Goal: Task Accomplishment & Management: Use online tool/utility

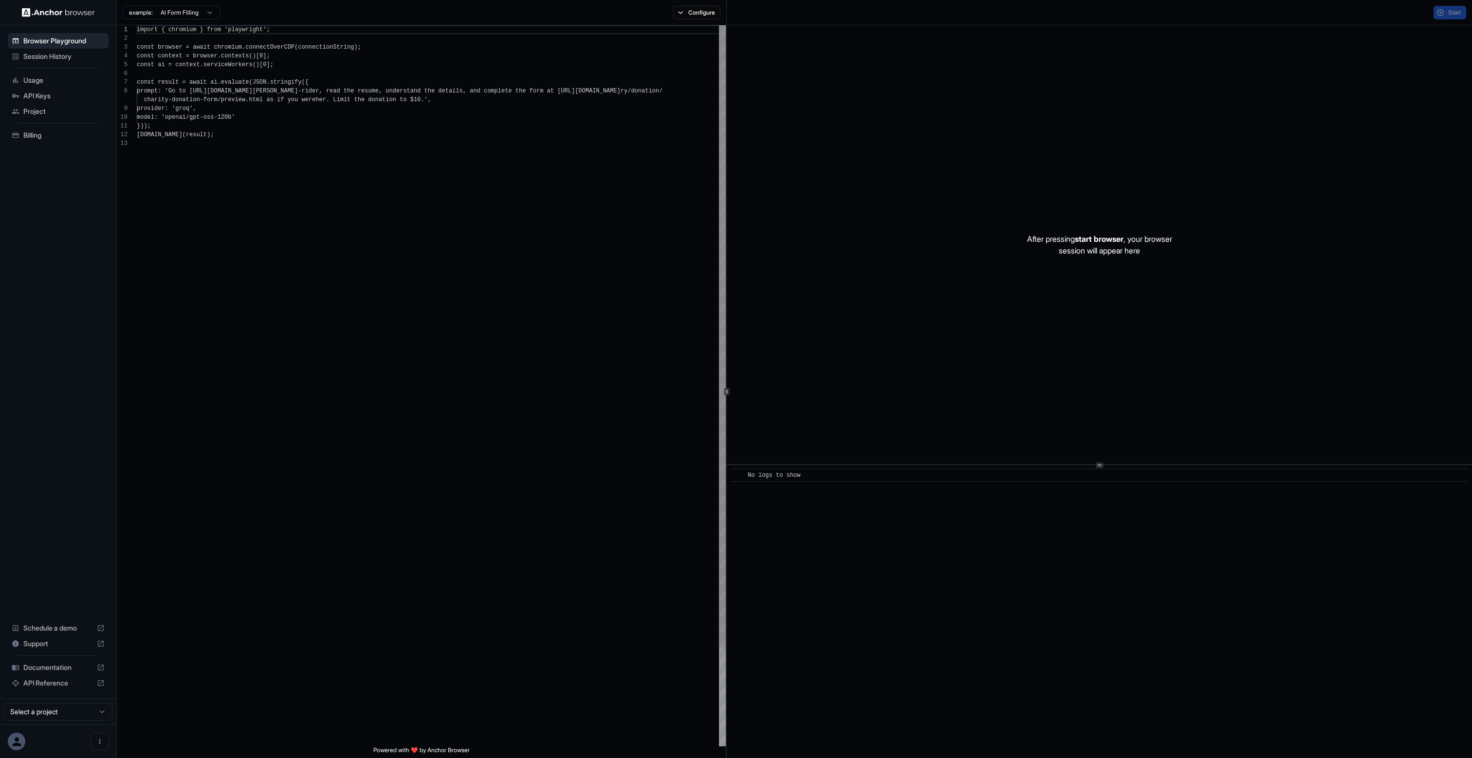
scroll to position [70, 0]
click at [56, 12] on img at bounding box center [58, 12] width 73 height 9
click at [103, 745] on button "Open menu" at bounding box center [100, 742] width 18 height 18
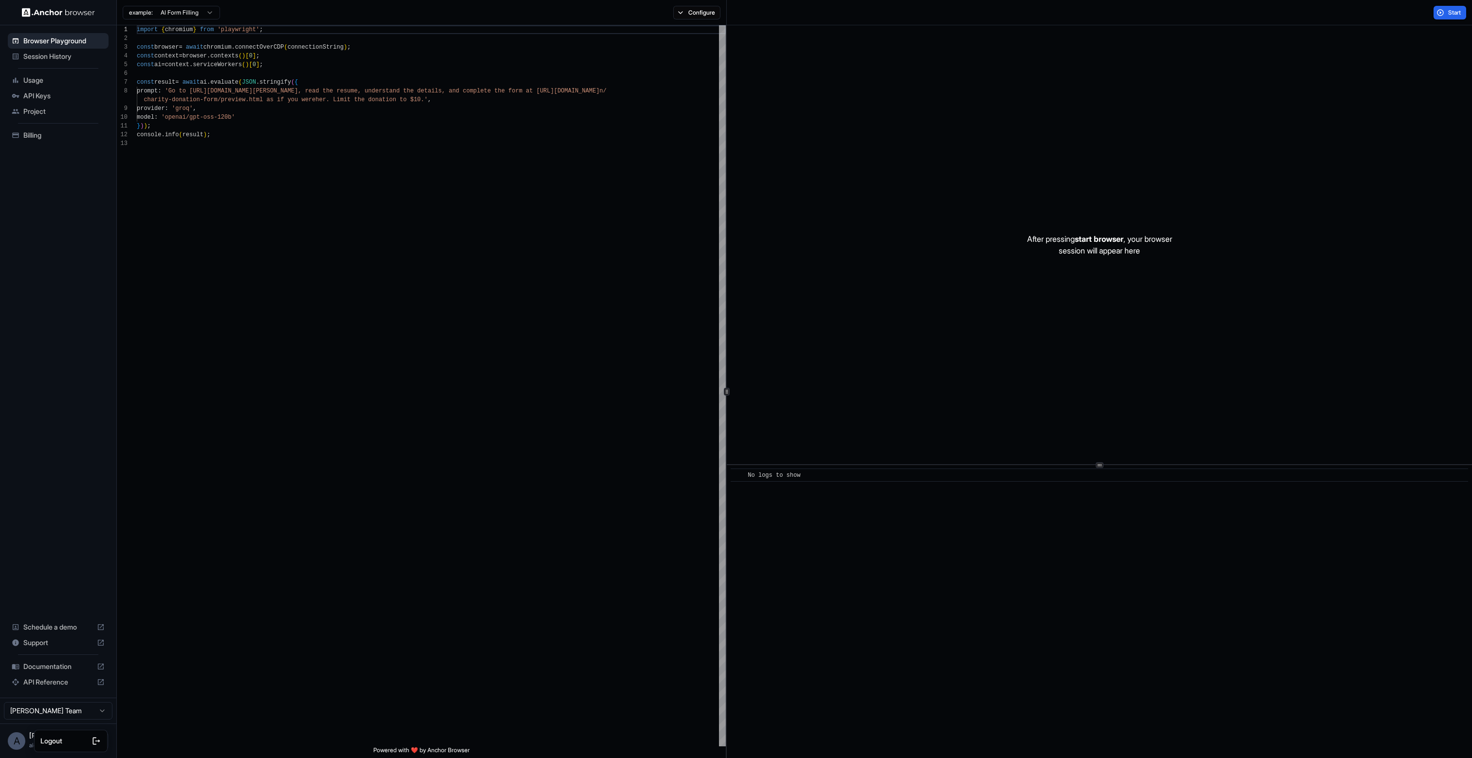
click at [181, 603] on div at bounding box center [736, 379] width 1472 height 758
click at [56, 59] on span "Session History" at bounding box center [63, 57] width 81 height 10
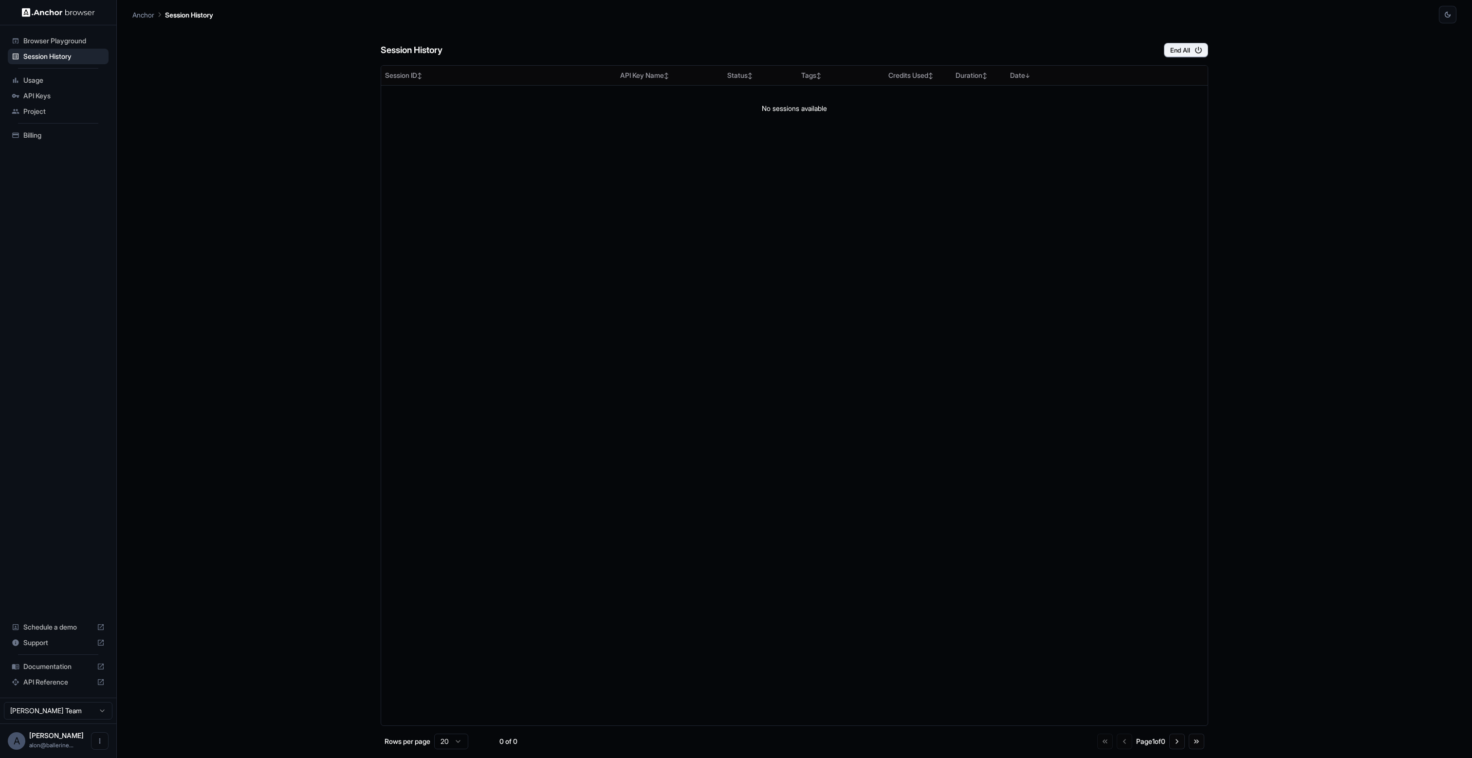
click at [63, 40] on span "Browser Playground" at bounding box center [63, 41] width 81 height 10
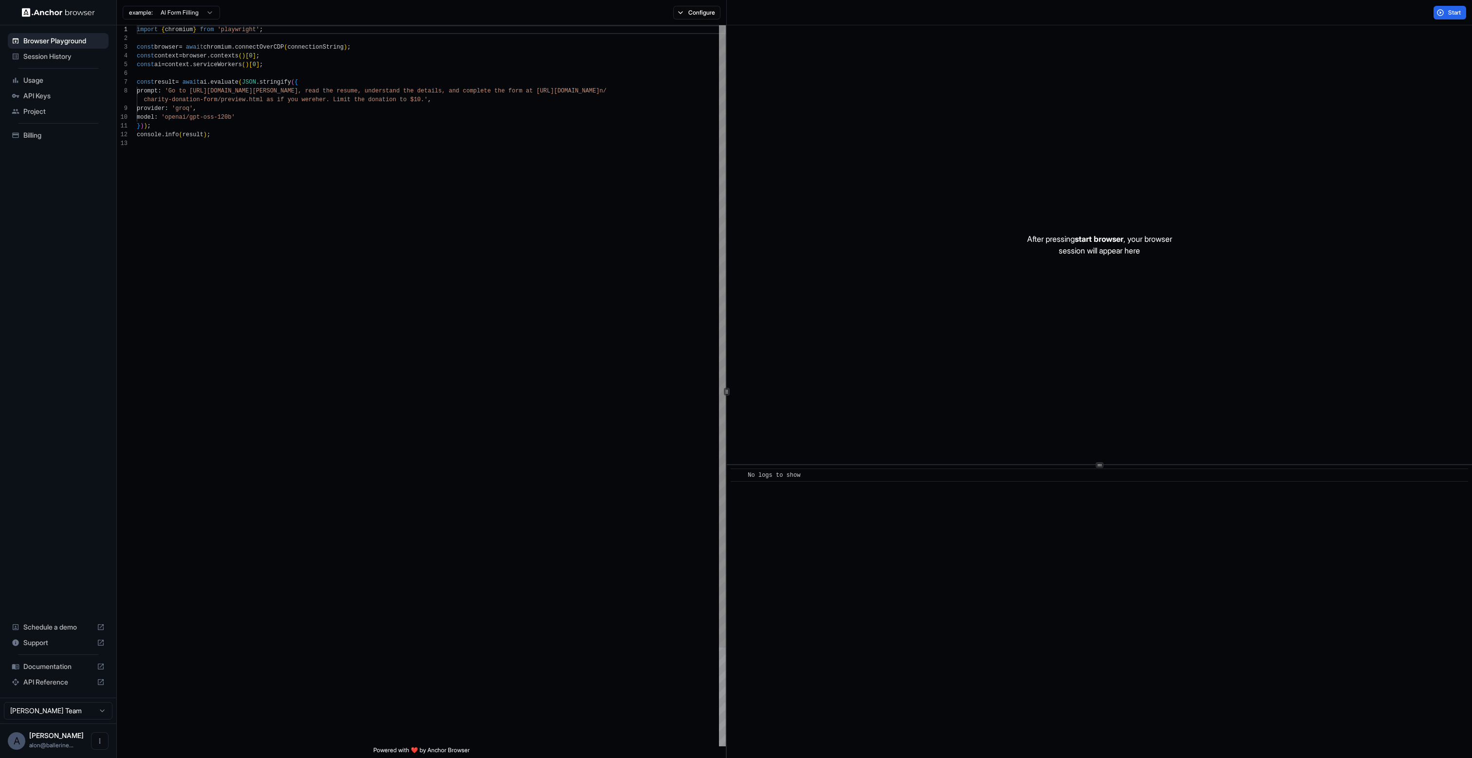
scroll to position [70, 0]
click at [52, 82] on span "Usage" at bounding box center [63, 80] width 81 height 10
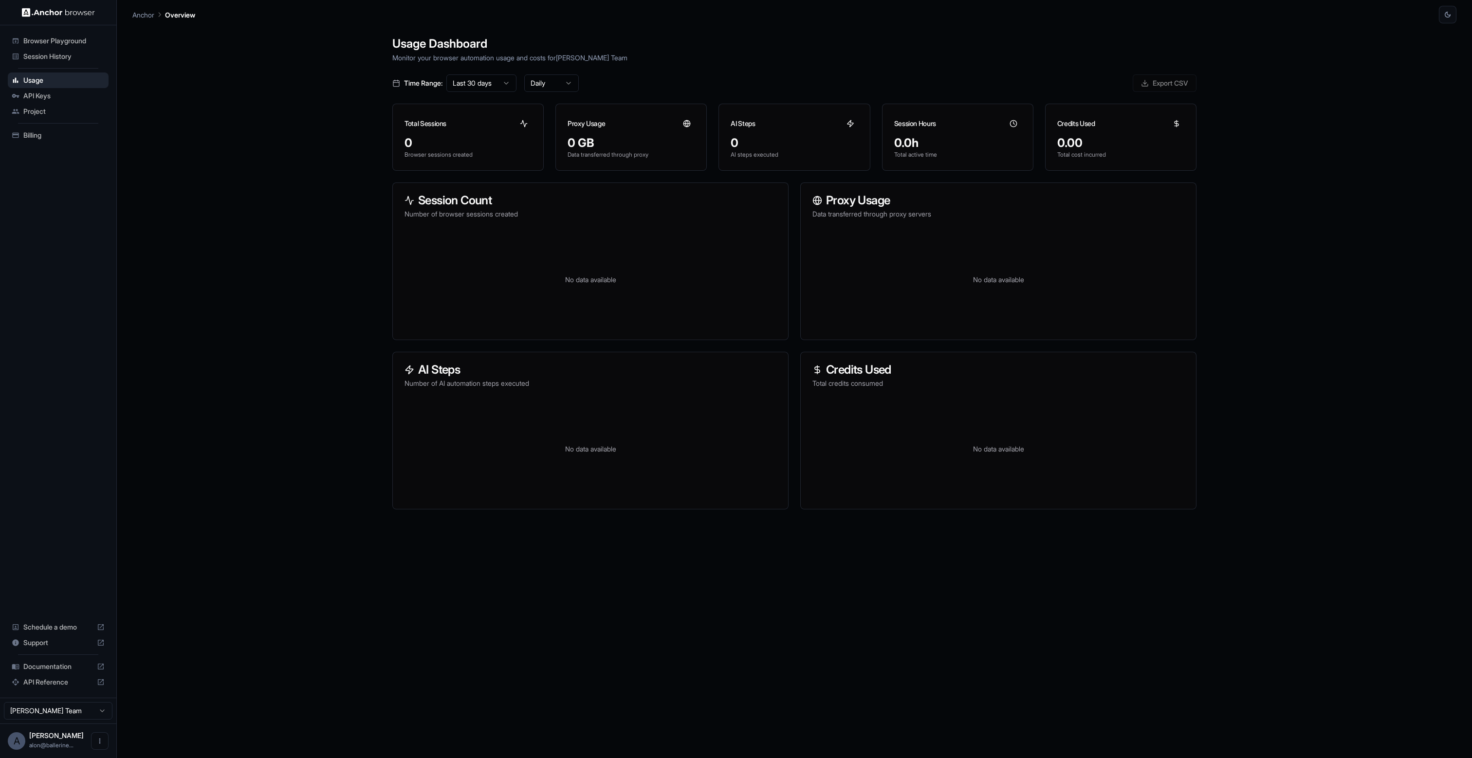
click at [50, 98] on span "API Keys" at bounding box center [63, 96] width 81 height 10
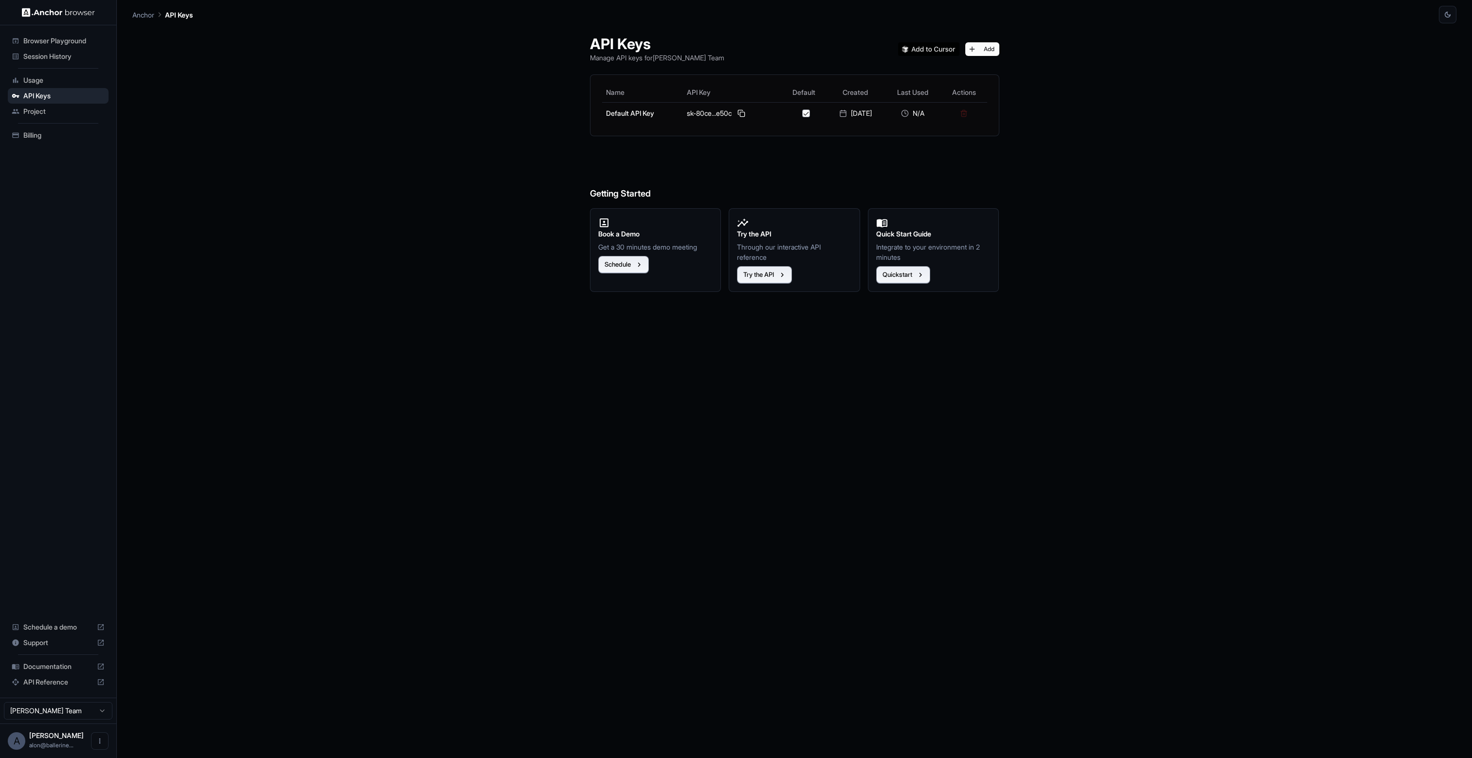
click at [36, 115] on span "Project" at bounding box center [63, 112] width 81 height 10
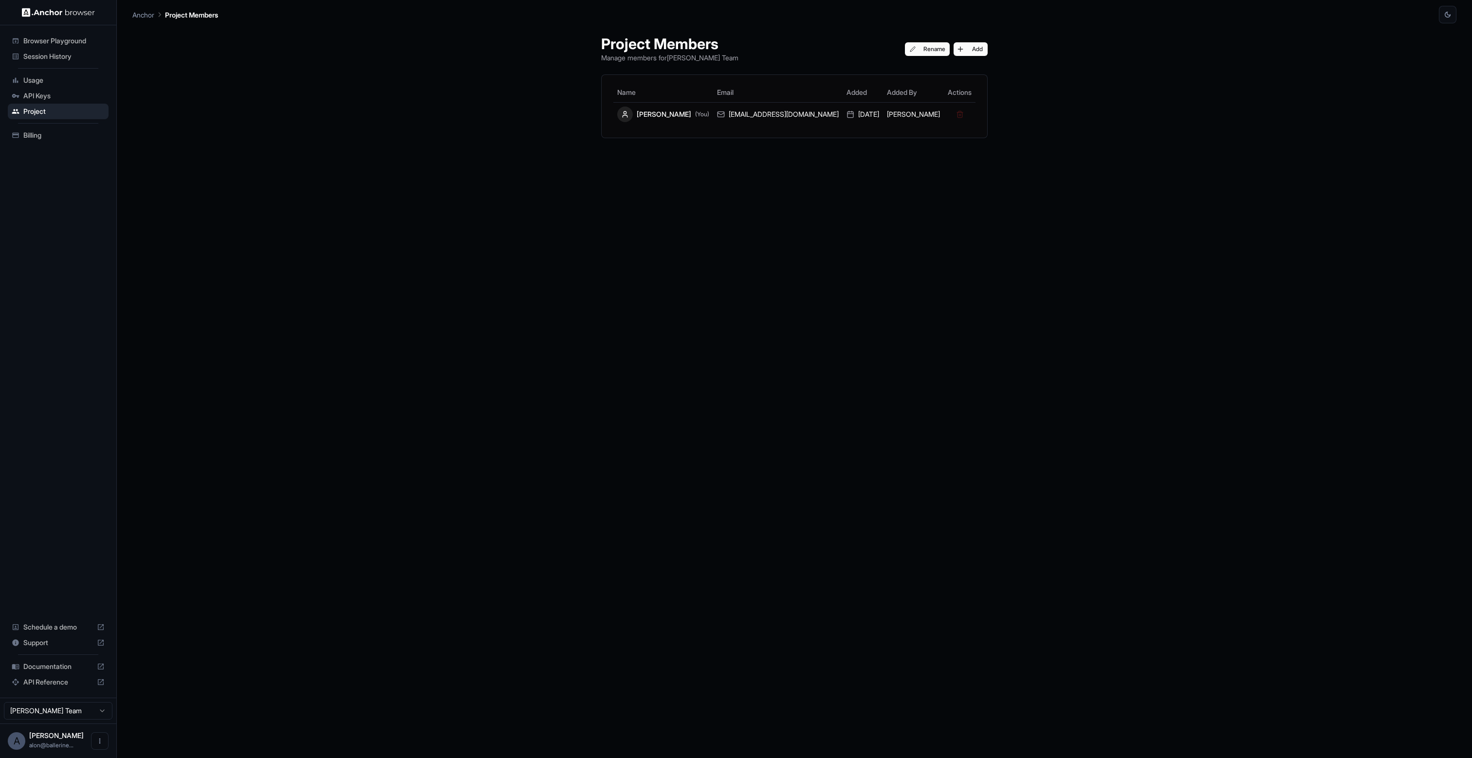
click at [37, 136] on span "Billing" at bounding box center [63, 135] width 81 height 10
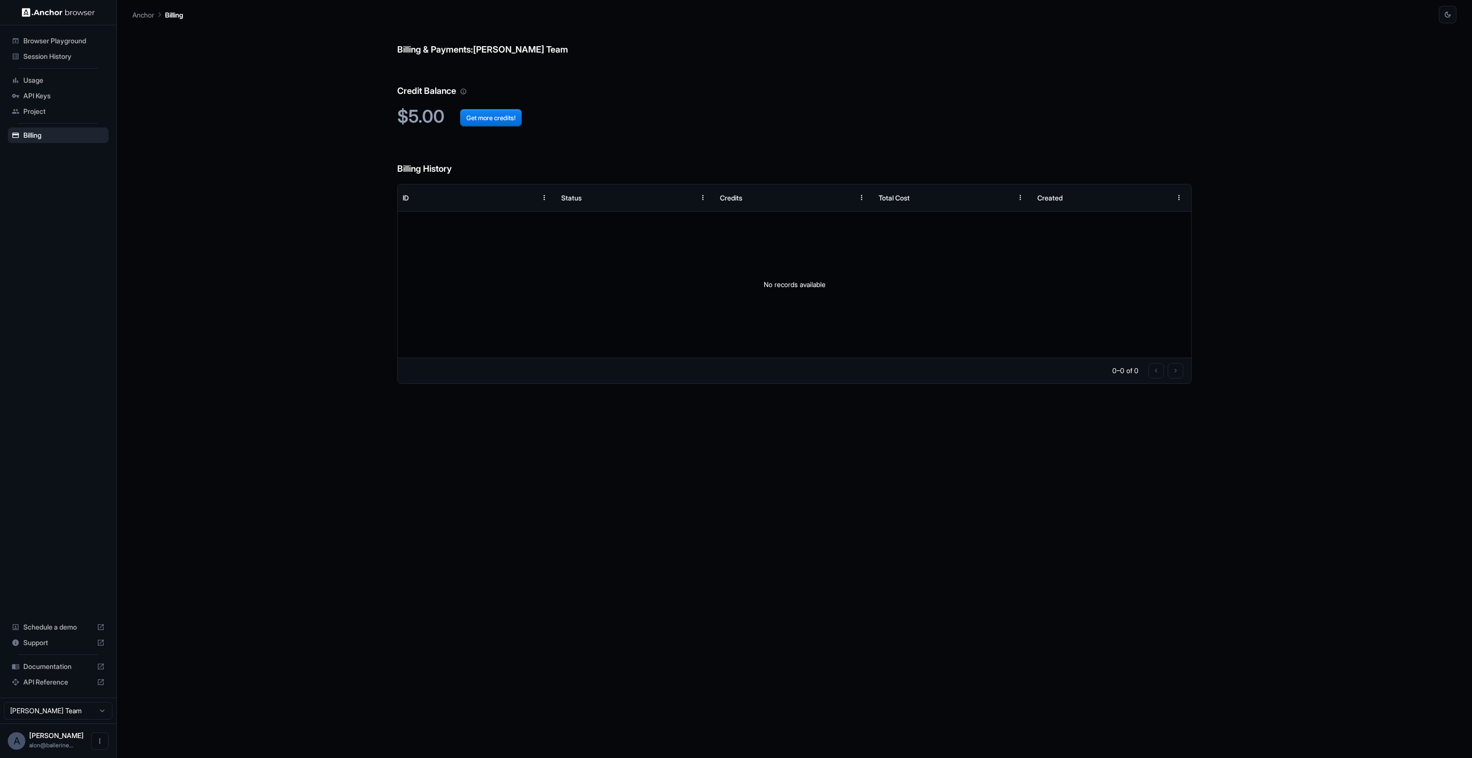
click at [69, 44] on span "Browser Playground" at bounding box center [63, 41] width 81 height 10
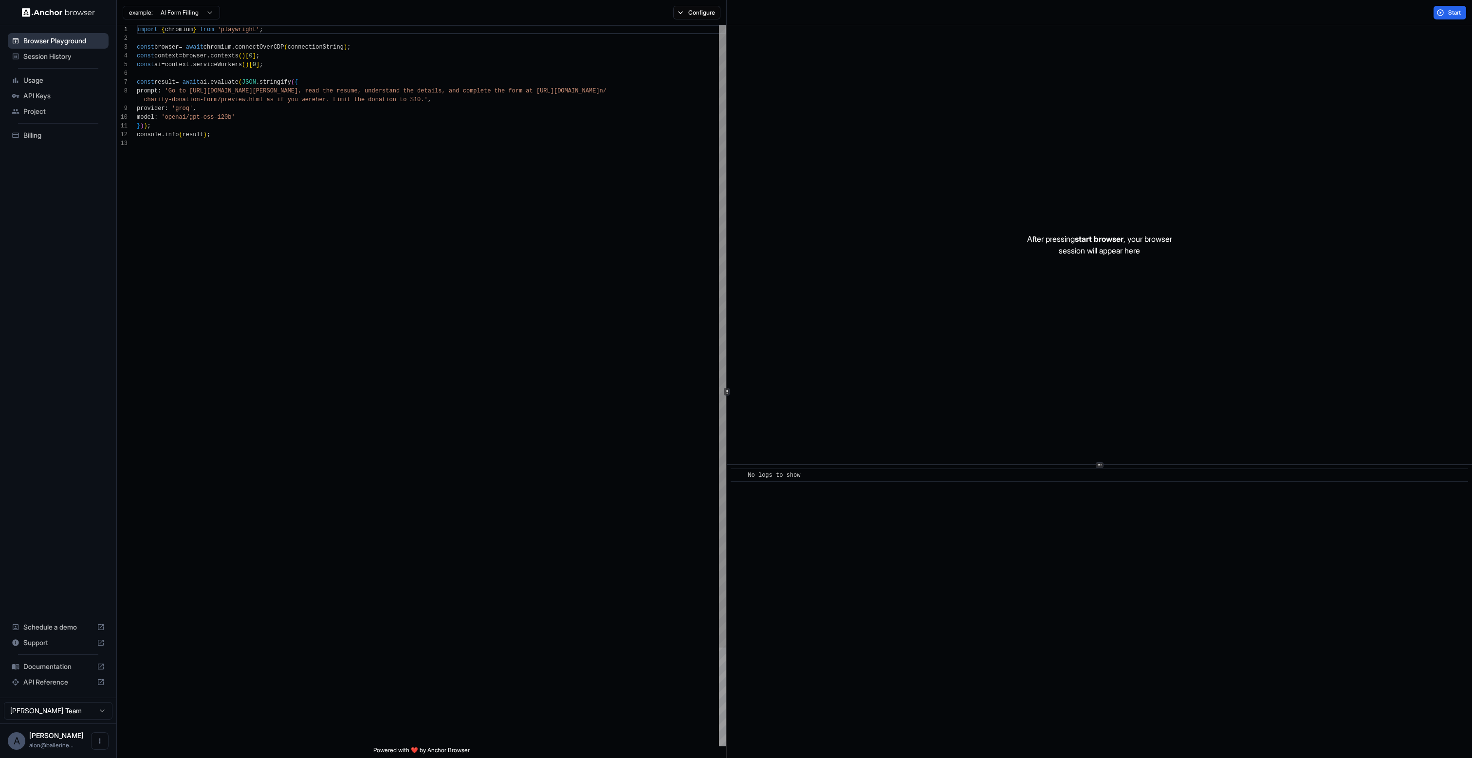
scroll to position [70, 0]
click at [42, 114] on span "Project" at bounding box center [63, 112] width 81 height 10
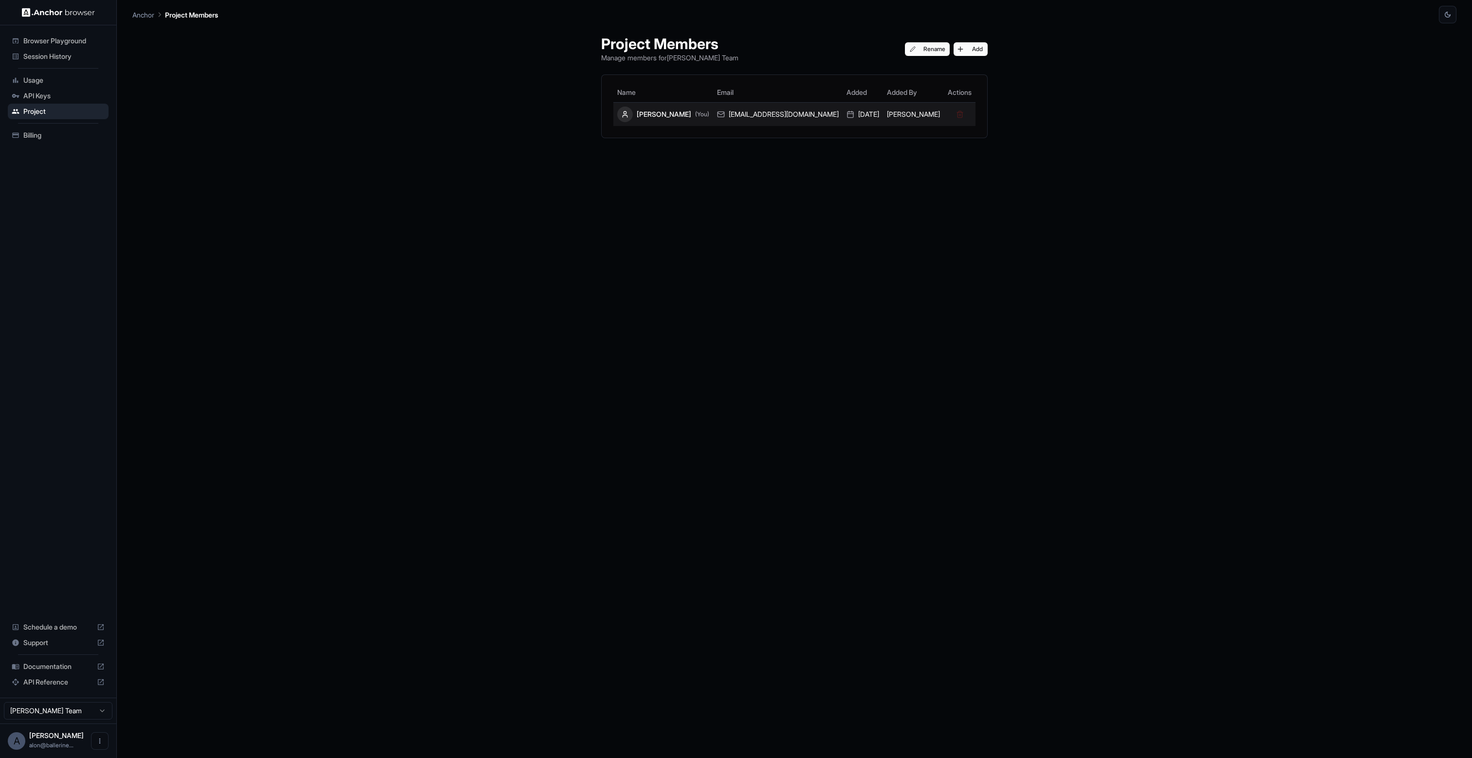
click at [695, 110] on div "[PERSON_NAME] (You)" at bounding box center [663, 115] width 92 height 16
click at [59, 96] on span "API Keys" at bounding box center [63, 96] width 81 height 10
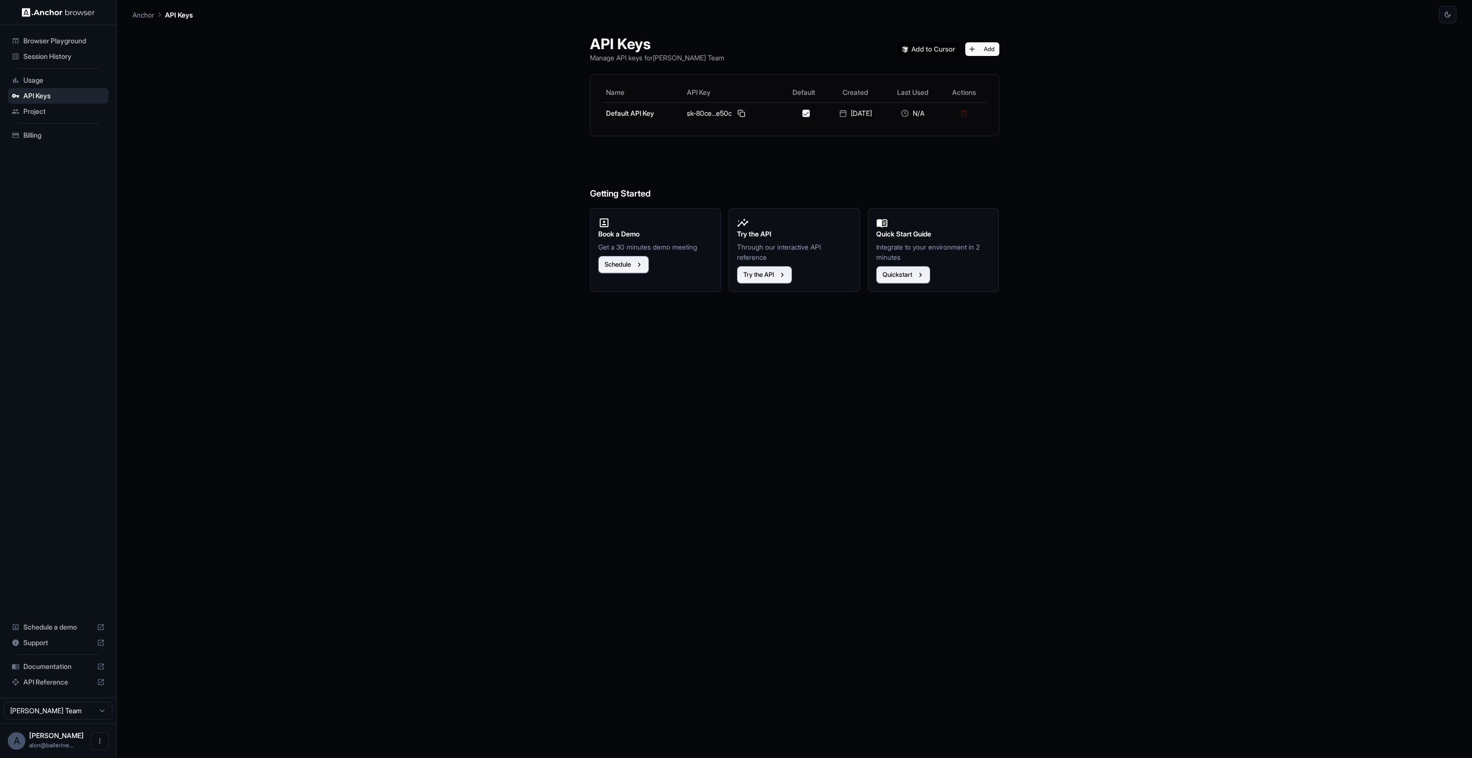
click at [53, 85] on span "Usage" at bounding box center [63, 80] width 81 height 10
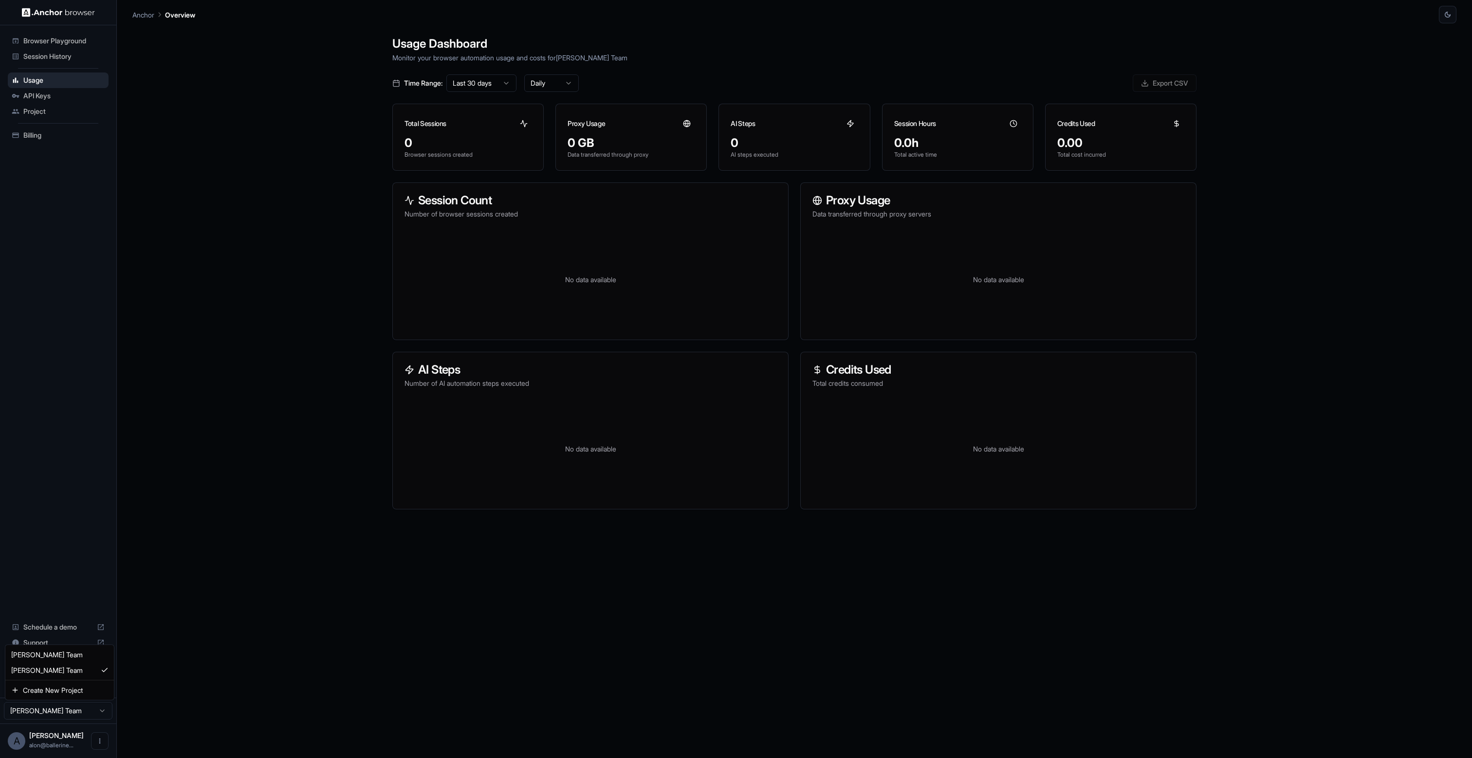
click at [89, 713] on html "Browser Playground Session History Usage API Keys Project Billing Schedule a de…" at bounding box center [736, 379] width 1472 height 758
click at [43, 40] on html "Browser Playground Session History Usage API Keys Project Billing Schedule a de…" at bounding box center [736, 379] width 1472 height 758
click at [43, 40] on span "Browser Playground" at bounding box center [63, 41] width 81 height 10
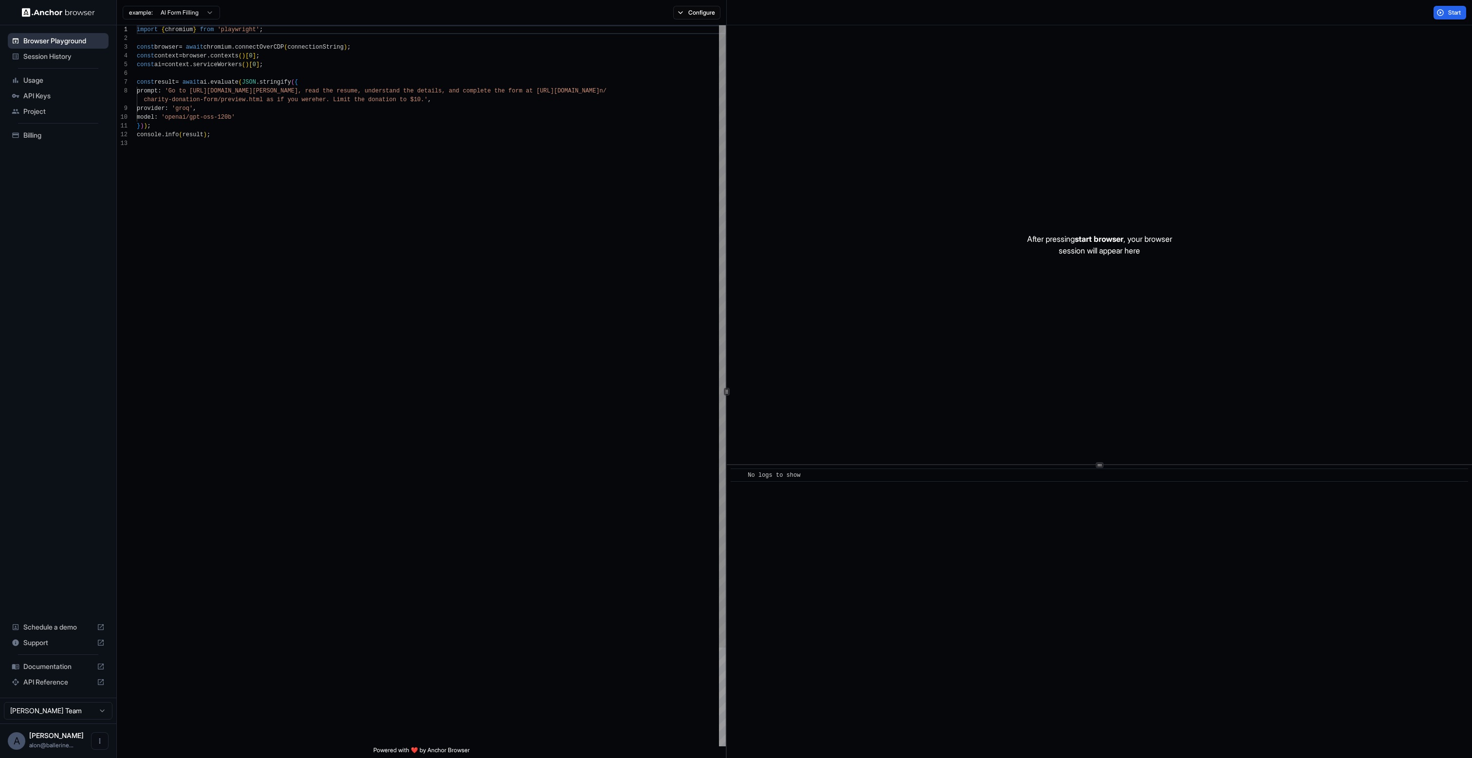
scroll to position [70, 0]
click at [193, 12] on html "Browser Playground Session History Usage API Keys Project Billing Schedule a de…" at bounding box center [736, 379] width 1472 height 758
type textarea "**********"
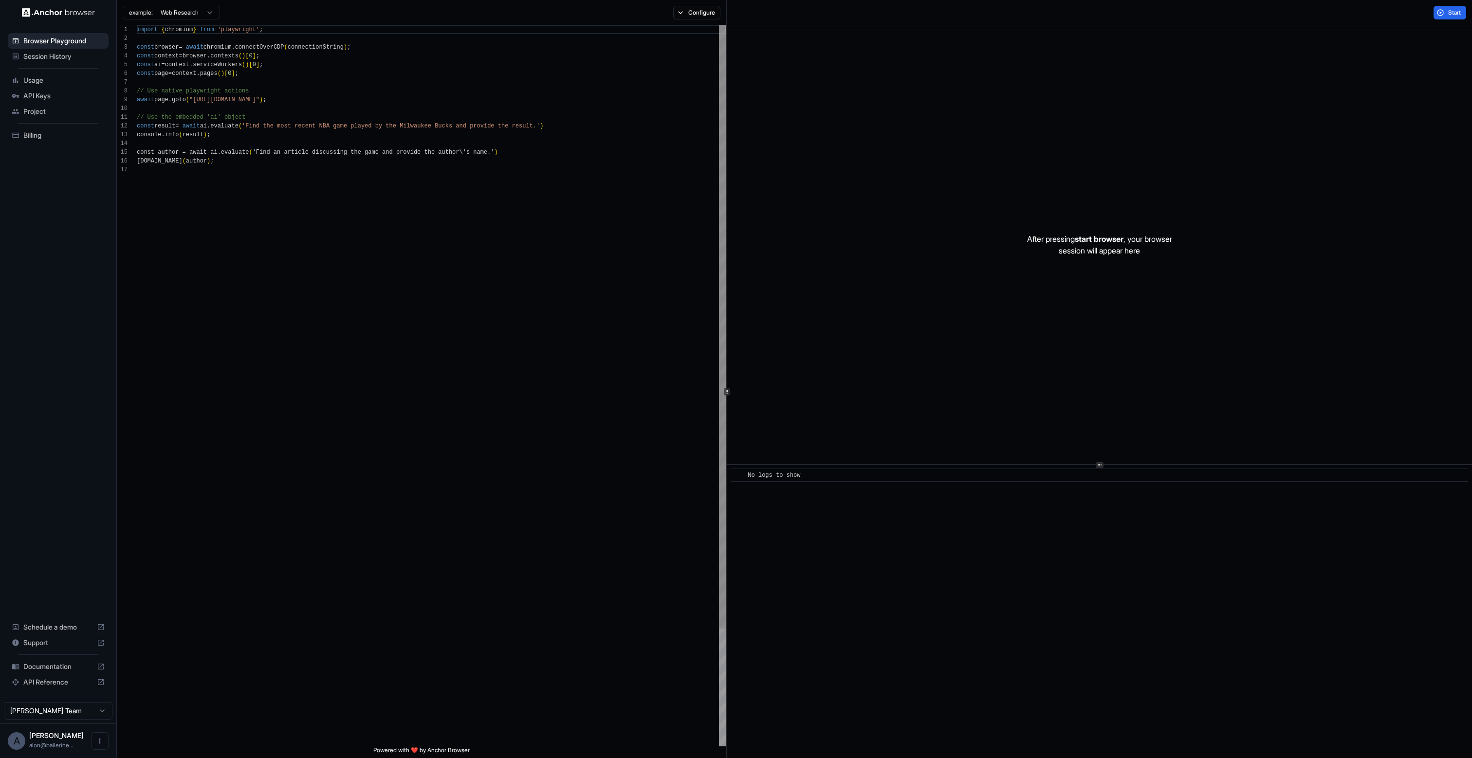
scroll to position [88, 0]
click at [711, 9] on button "Configure" at bounding box center [696, 13] width 47 height 14
click at [846, 57] on button "button" at bounding box center [843, 57] width 18 height 10
click at [817, 100] on button "Select Profile..." at bounding box center [802, 99] width 97 height 14
click at [803, 74] on button "🇺🇸 US" at bounding box center [810, 77] width 39 height 14
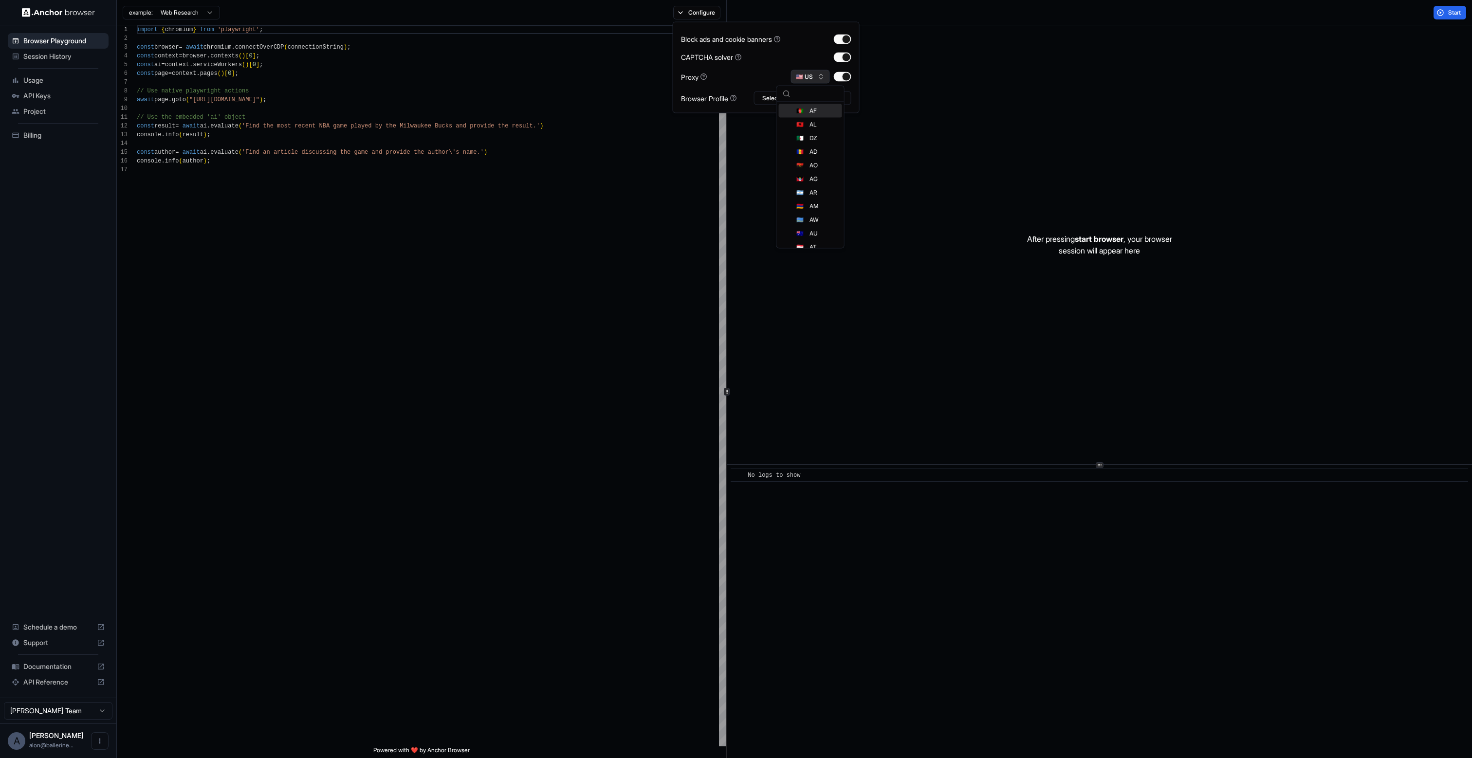
click at [803, 74] on button "🇺🇸 US" at bounding box center [810, 77] width 39 height 14
click at [807, 103] on button "Select Profile..." at bounding box center [802, 99] width 97 height 14
click at [807, 133] on div "No profiles found." at bounding box center [802, 133] width 96 height 14
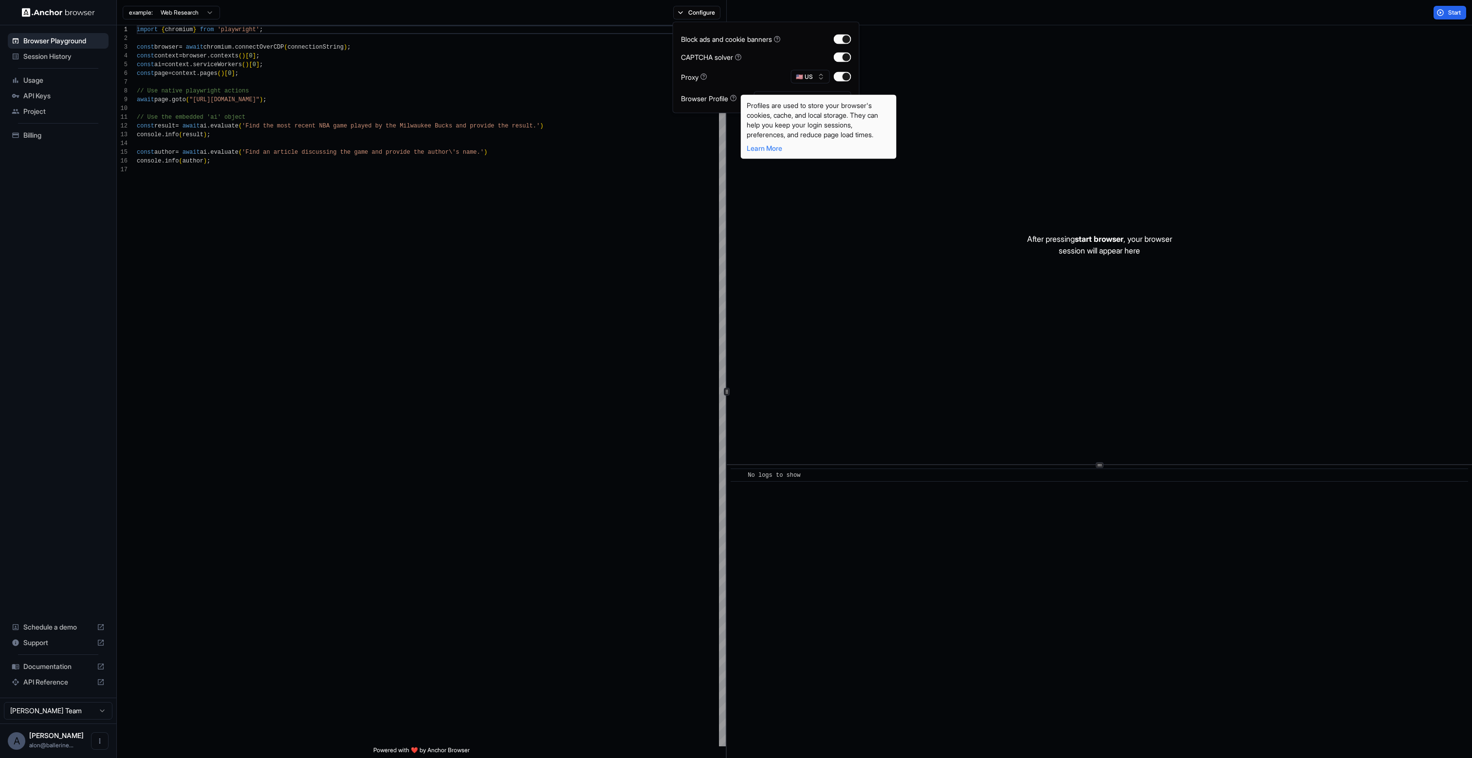
click at [735, 98] on icon at bounding box center [733, 98] width 7 height 7
click at [779, 148] on link "Learn More" at bounding box center [765, 148] width 36 height 8
